Goal: Complete application form: Complete application form

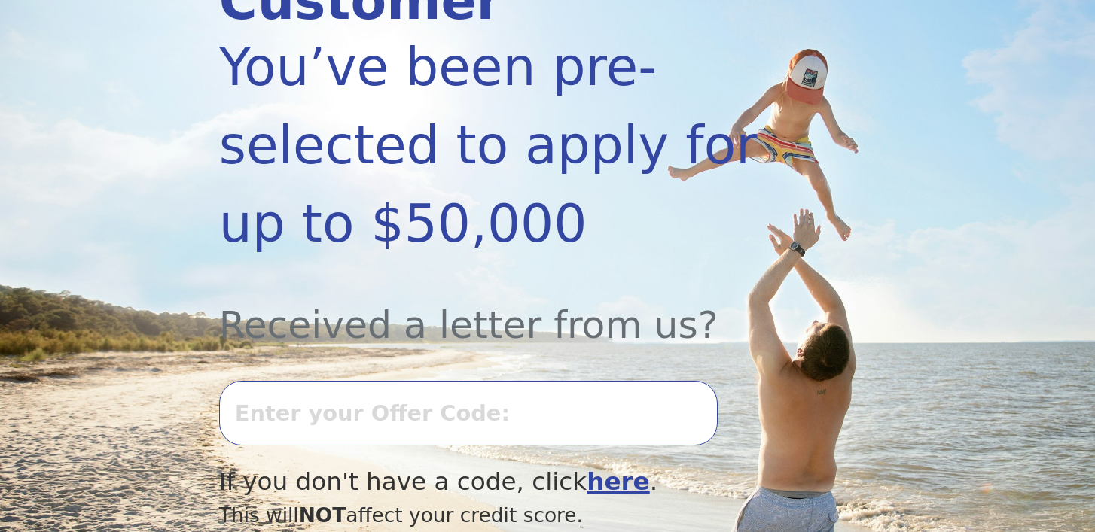
scroll to position [297, 0]
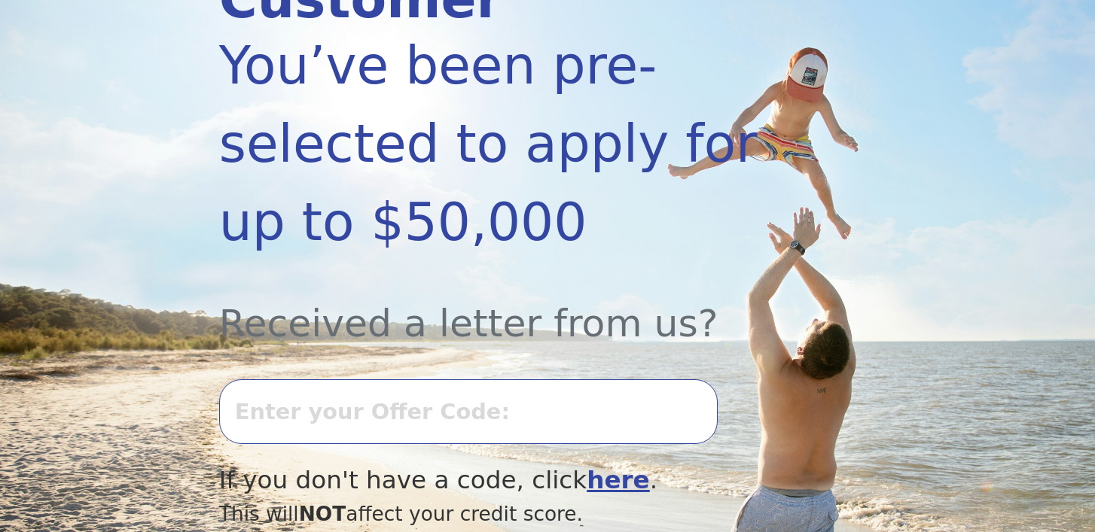
click at [303, 395] on input "text" at bounding box center [468, 411] width 498 height 65
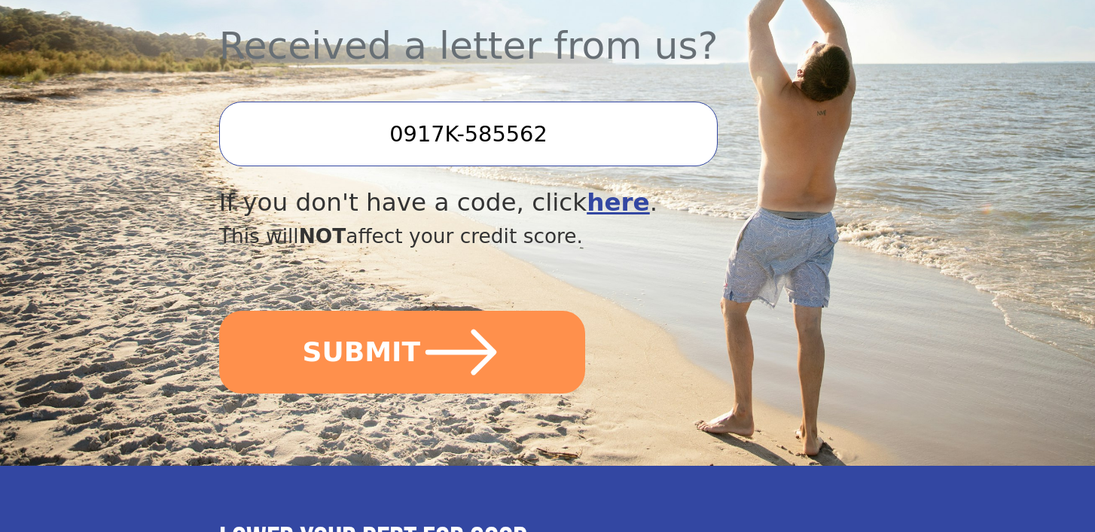
scroll to position [580, 0]
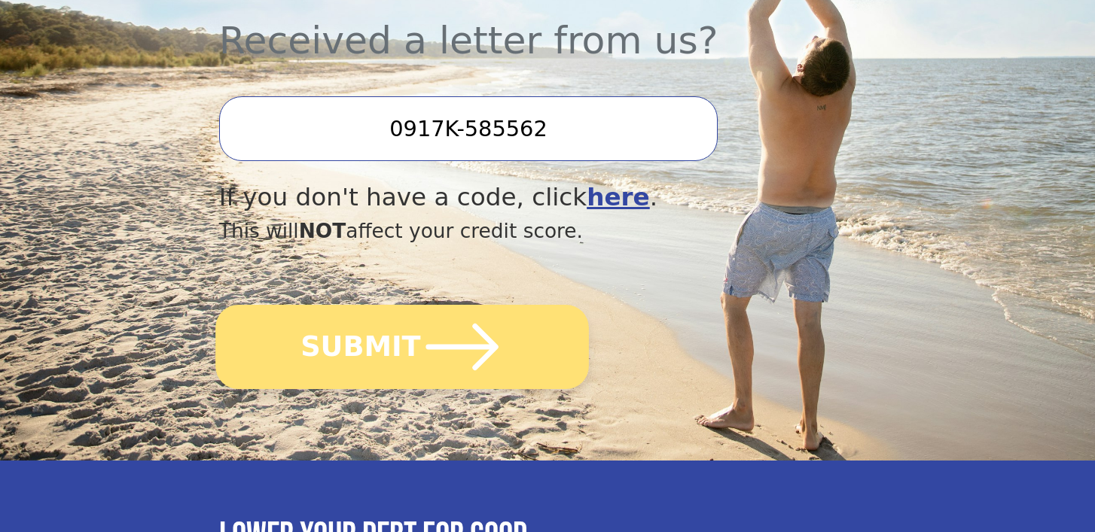
type input "0917K-585562"
click at [314, 336] on button "SUBMIT" at bounding box center [401, 347] width 373 height 84
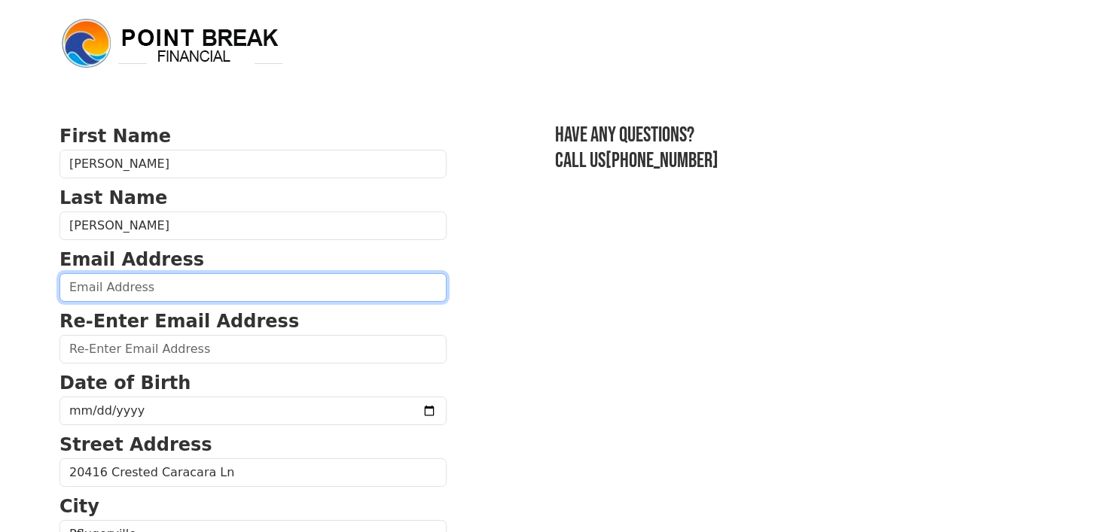
click at [300, 287] on input "email" at bounding box center [252, 287] width 387 height 29
type input "[EMAIL_ADDRESS][DOMAIN_NAME]"
type input "[PHONE_NUMBER]"
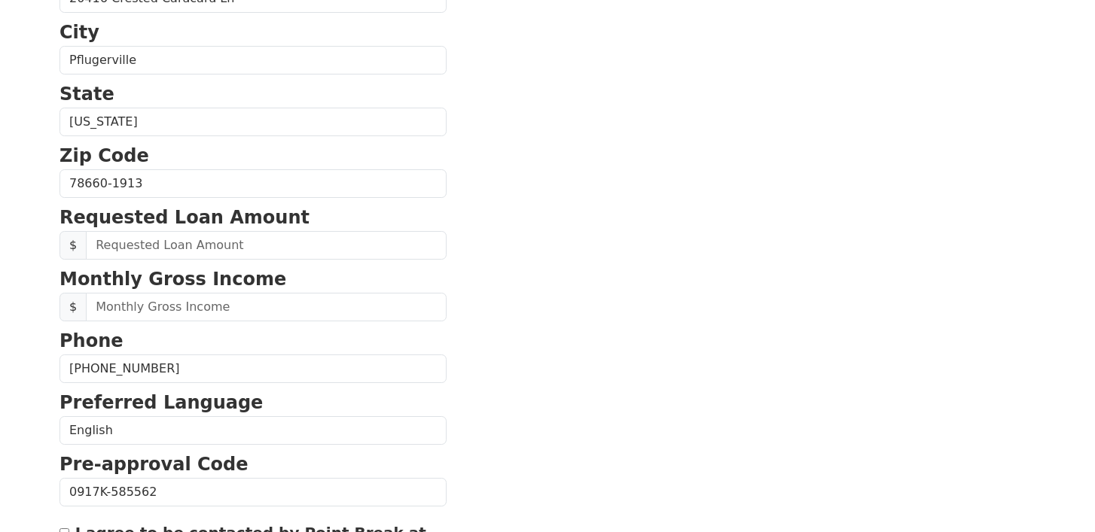
scroll to position [516, 0]
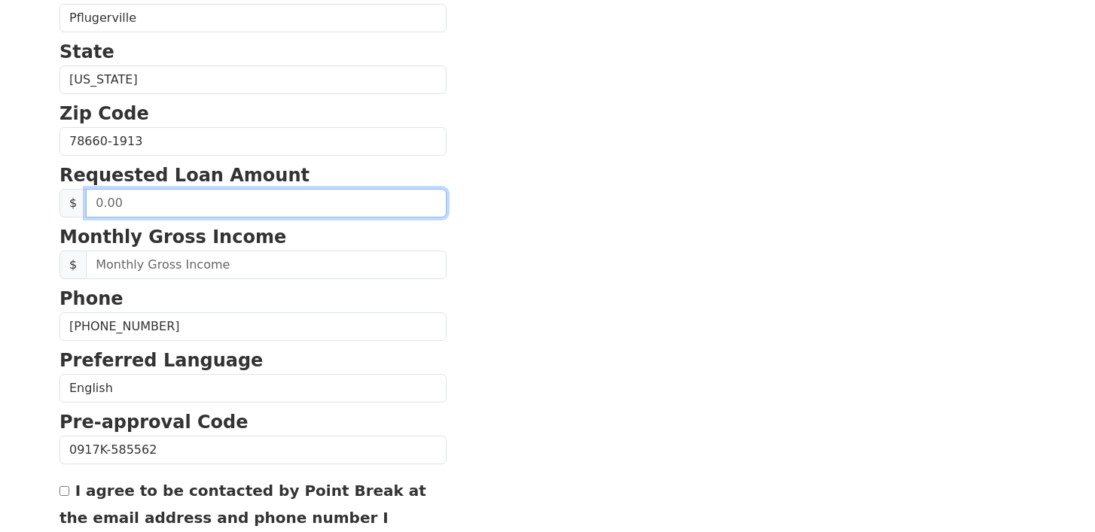
click at [274, 209] on input "text" at bounding box center [266, 203] width 361 height 29
type input "12,000.00"
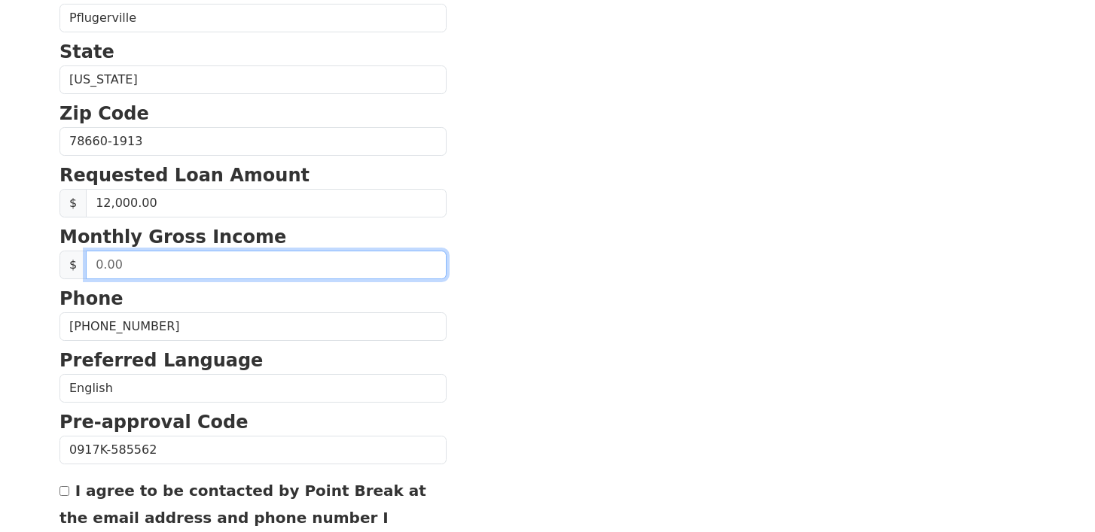
click at [282, 261] on input "text" at bounding box center [266, 265] width 361 height 29
type input "60,000.00"
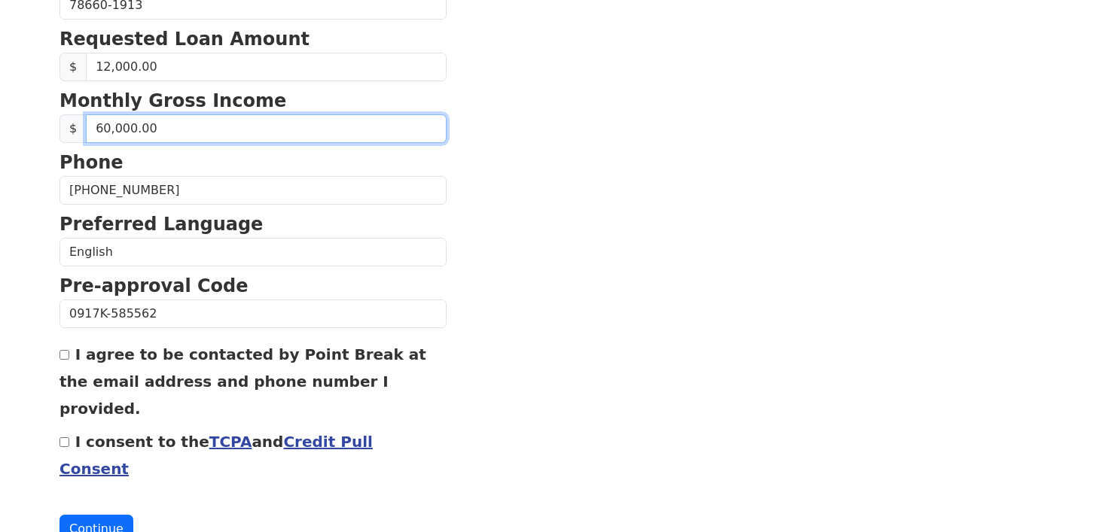
scroll to position [665, 0]
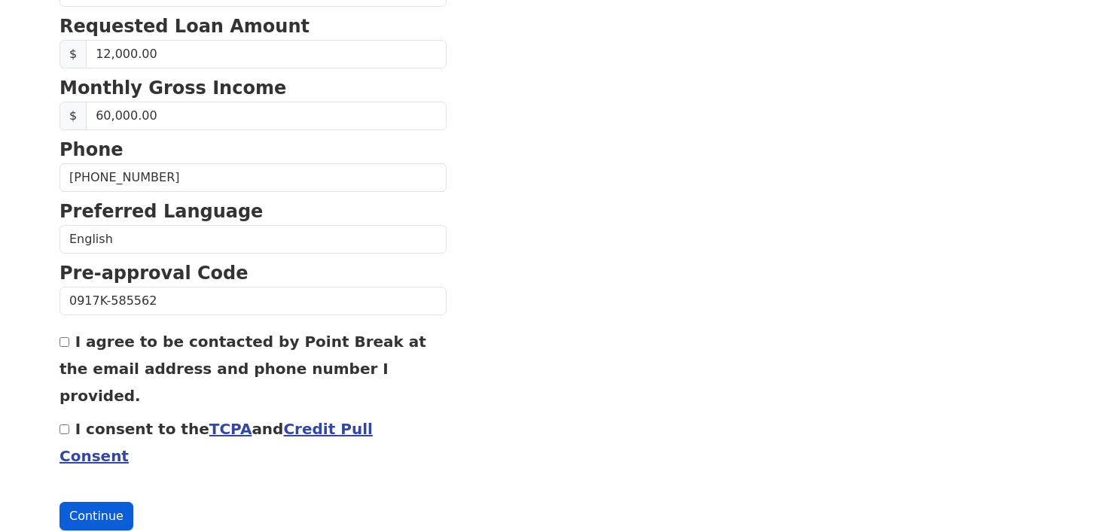
click at [103, 502] on button "Continue" at bounding box center [96, 516] width 74 height 29
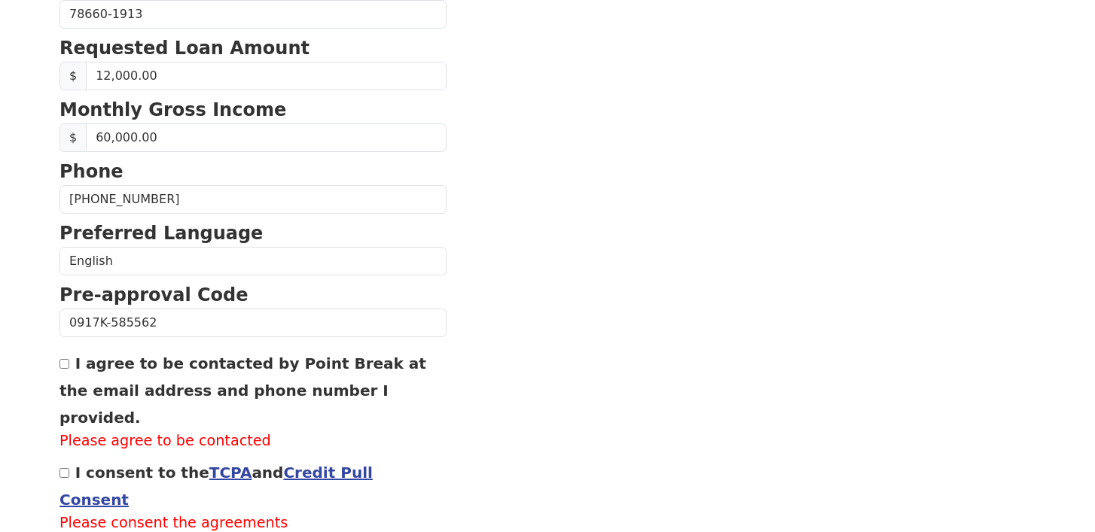
scroll to position [687, 0]
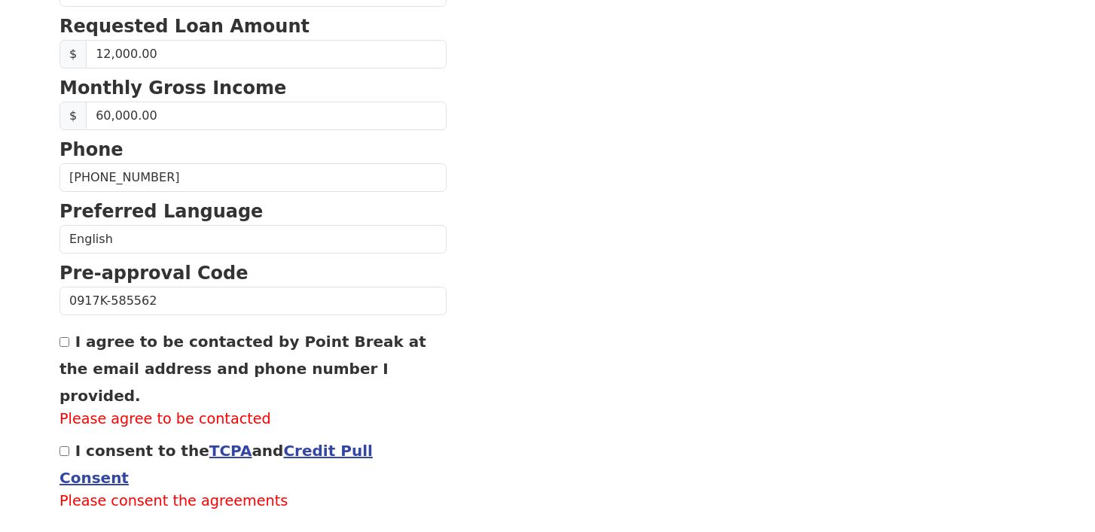
click at [64, 437] on div "I consent to the TCPA and Credit Pull Consent Please consent the agreements" at bounding box center [252, 475] width 387 height 76
click at [64, 446] on input "I consent to the TCPA and Credit Pull Consent" at bounding box center [64, 451] width 10 height 10
click at [93, 524] on button "Continue" at bounding box center [96, 538] width 74 height 29
click at [65, 446] on input "I consent to the TCPA and Credit Pull Consent" at bounding box center [64, 451] width 10 height 10
checkbox input "false"
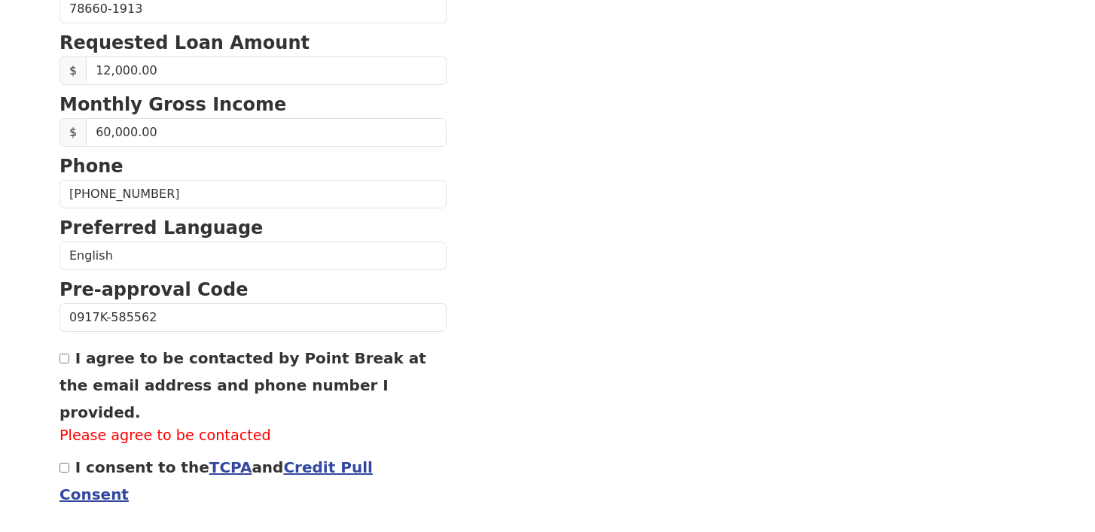
scroll to position [0, 0]
